Goal: Task Accomplishment & Management: Manage account settings

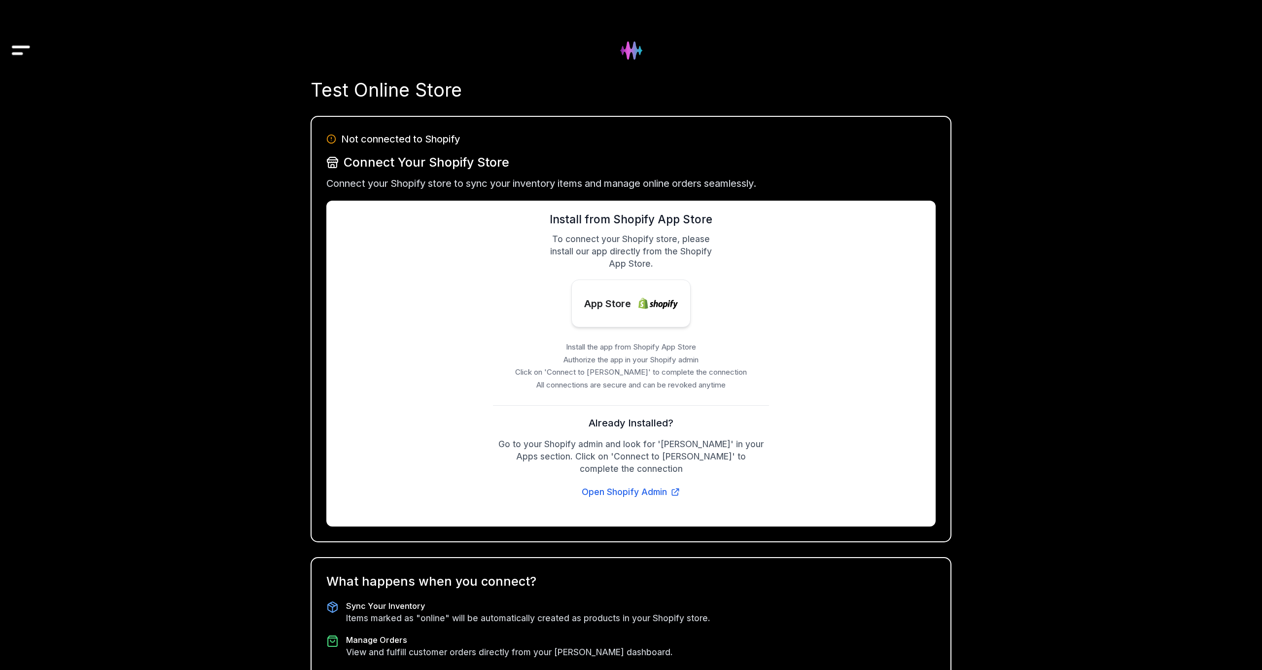
click at [20, 46] on img "Drawer" at bounding box center [21, 51] width 22 height 38
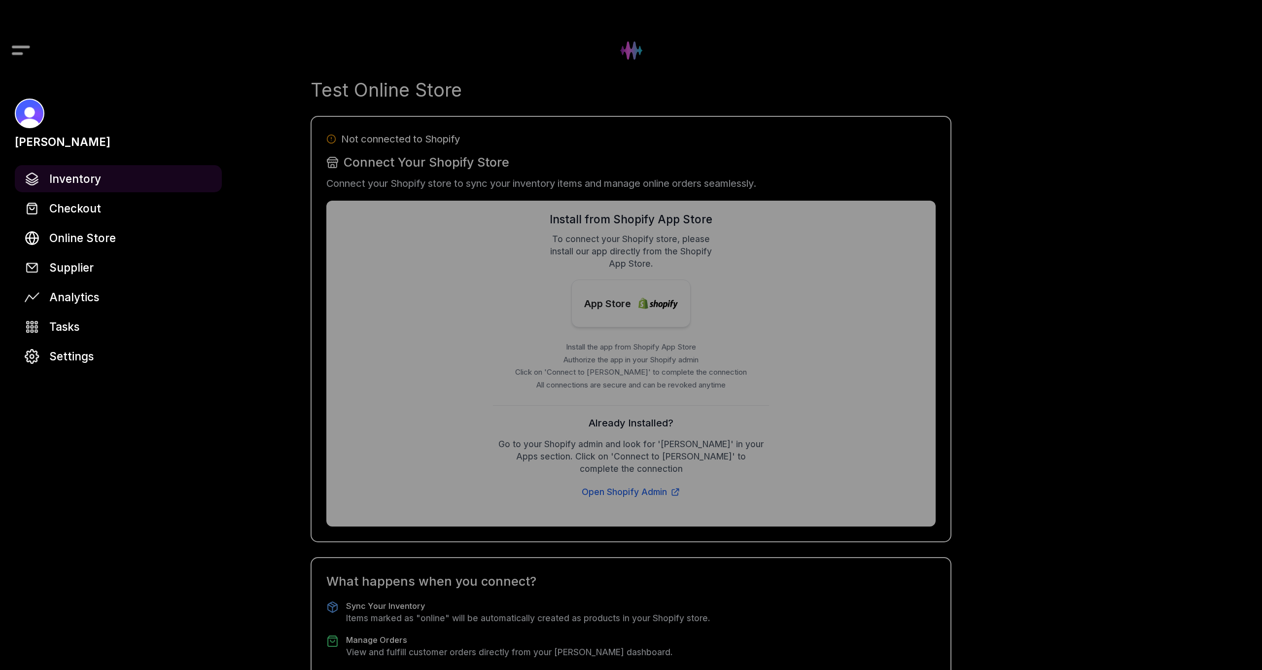
click at [85, 184] on span "Inventory" at bounding box center [75, 178] width 52 height 17
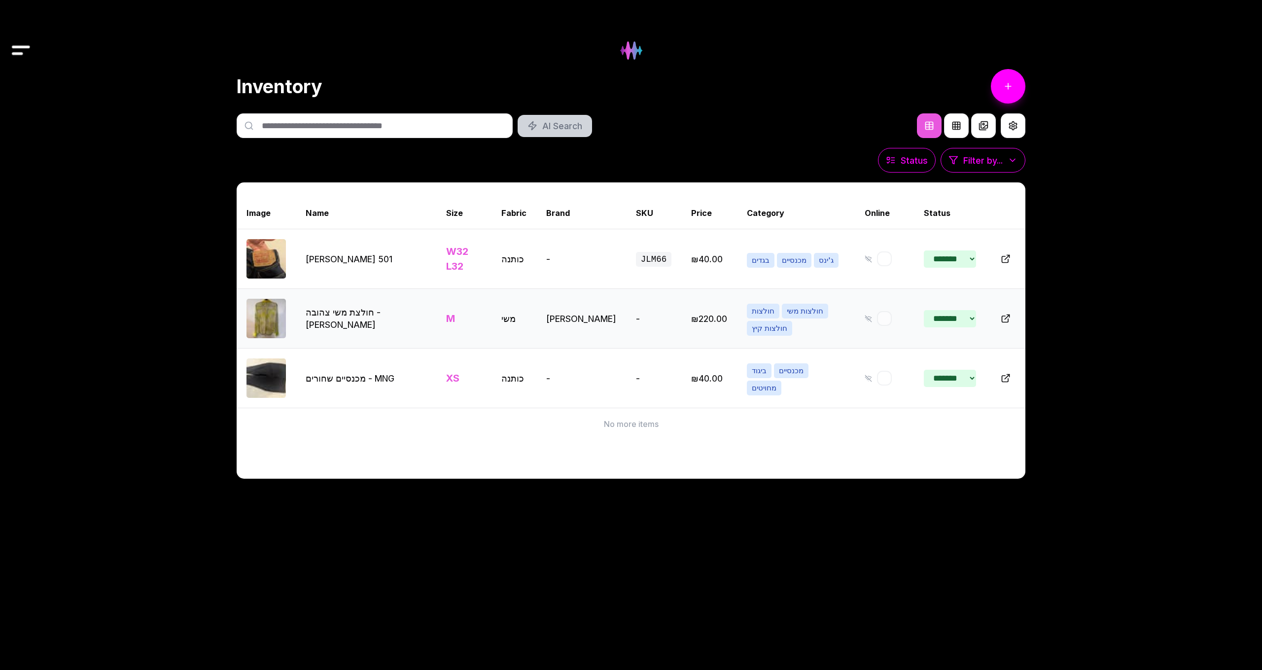
click at [375, 307] on td "חולצת משי צהובה - Elie Tahari" at bounding box center [366, 319] width 140 height 60
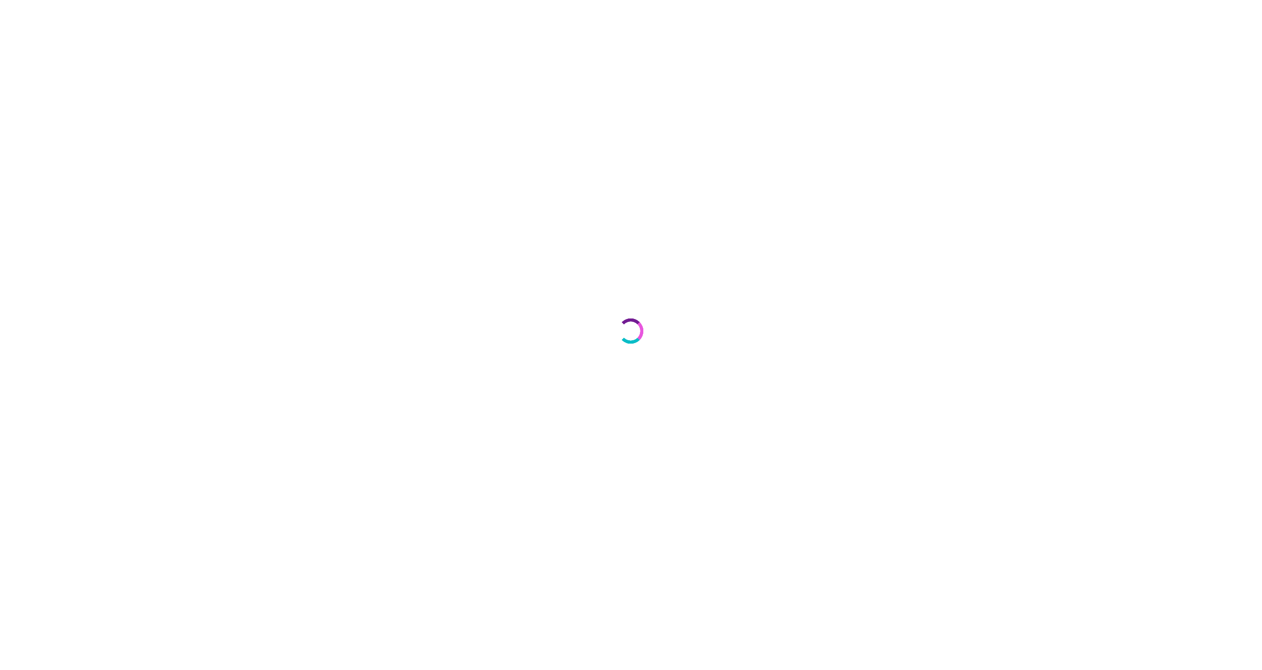
select select "***"
